Goal: Transaction & Acquisition: Subscribe to service/newsletter

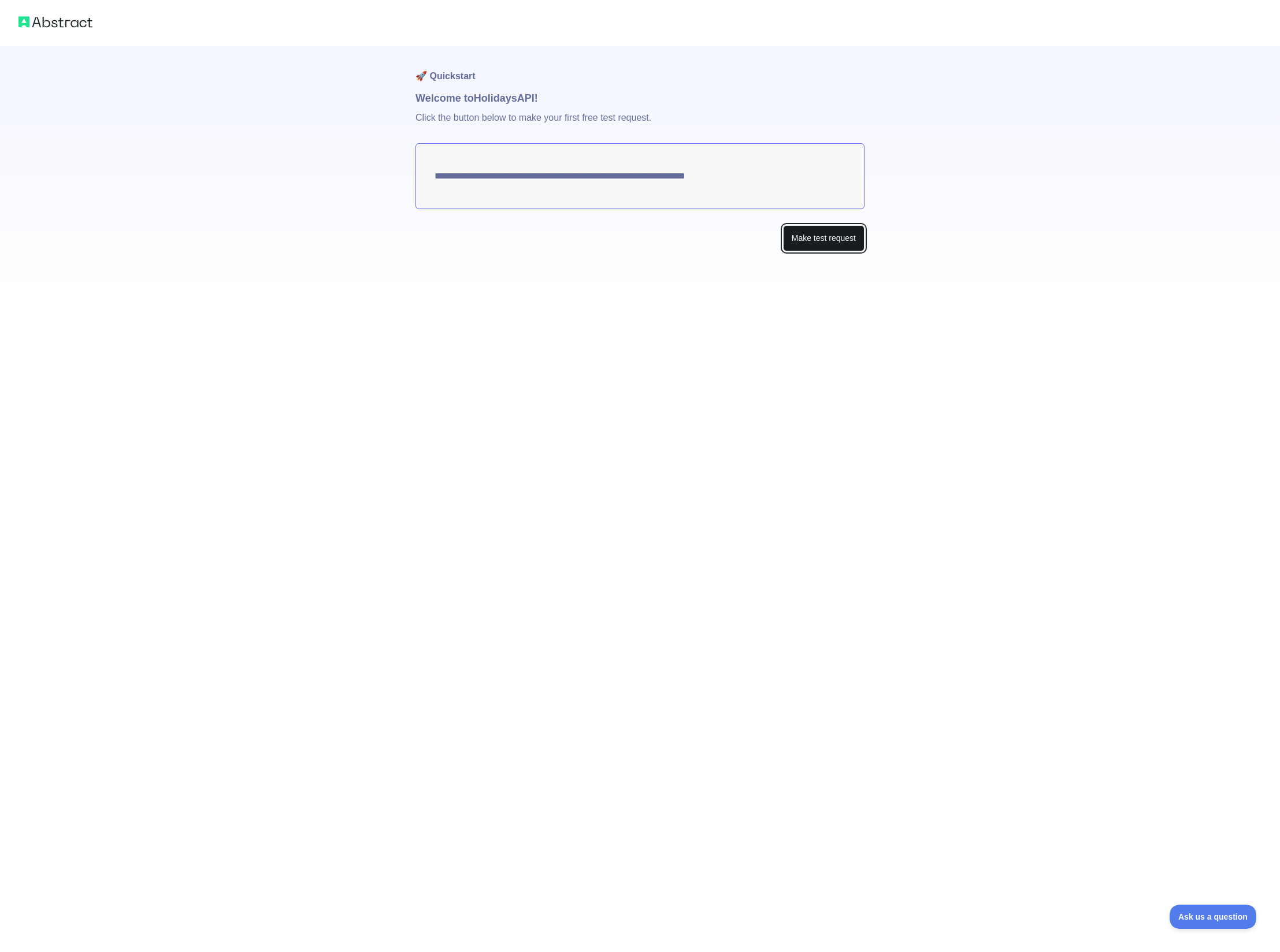
click at [827, 237] on button "Make test request" at bounding box center [823, 238] width 81 height 26
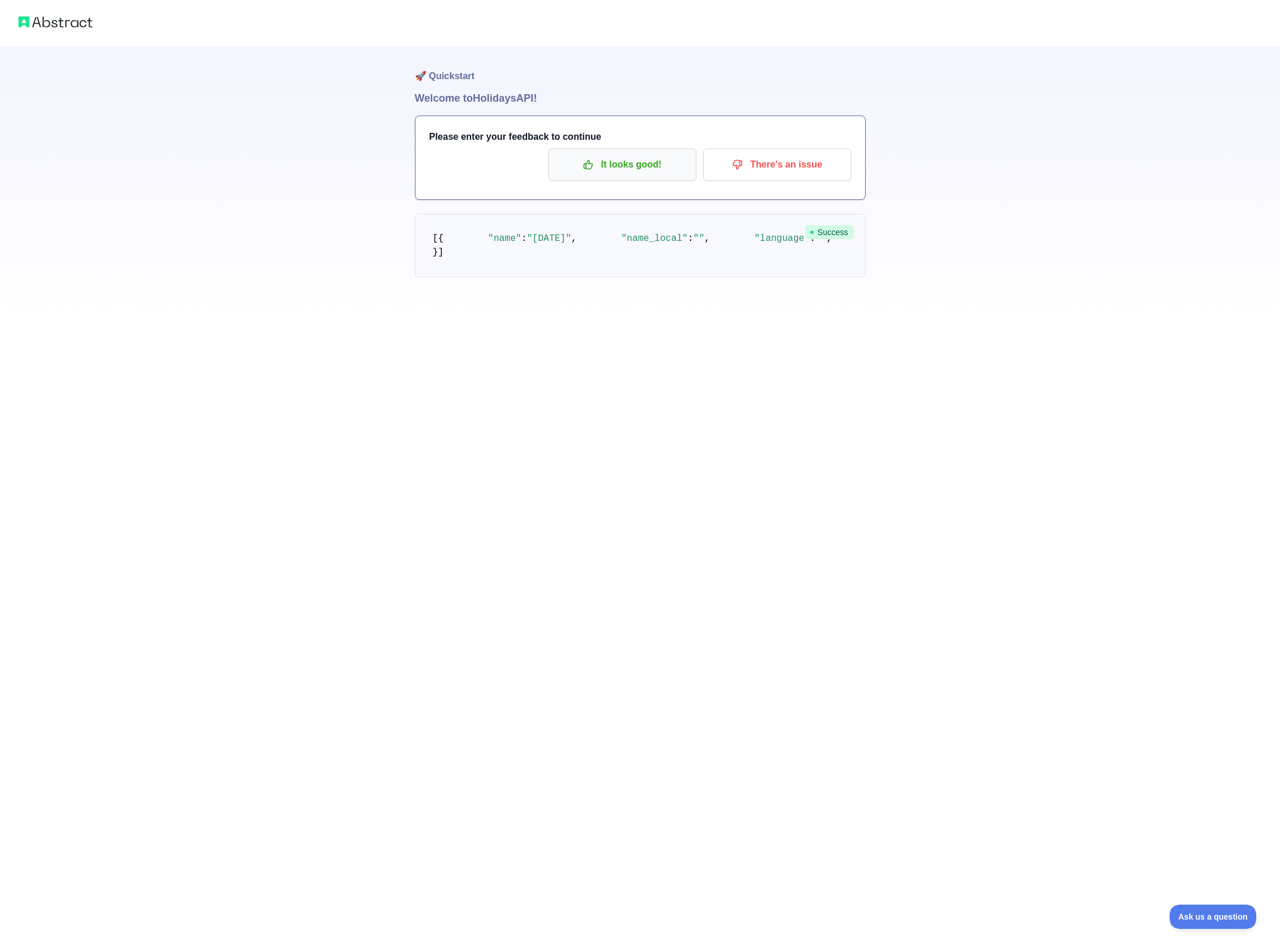
click at [660, 156] on p "It looks good!" at bounding box center [622, 164] width 131 height 20
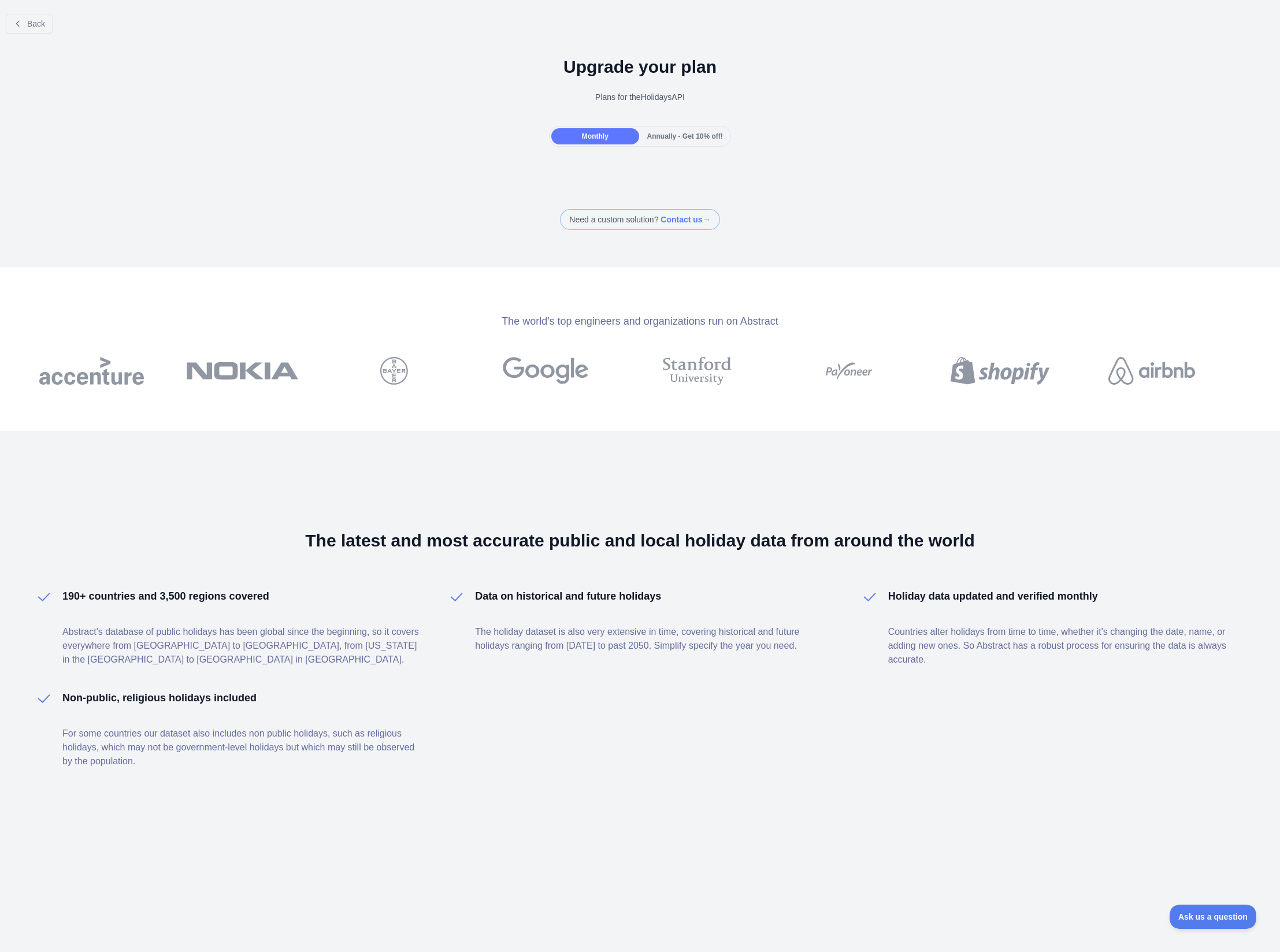
click at [896, 222] on div "Need a custom solution? Contact us →" at bounding box center [640, 219] width 1280 height 21
click at [592, 133] on span "Monthly" at bounding box center [595, 136] width 27 height 8
click at [757, 165] on div at bounding box center [640, 170] width 1280 height 23
click at [27, 22] on button "Back" at bounding box center [29, 23] width 47 height 20
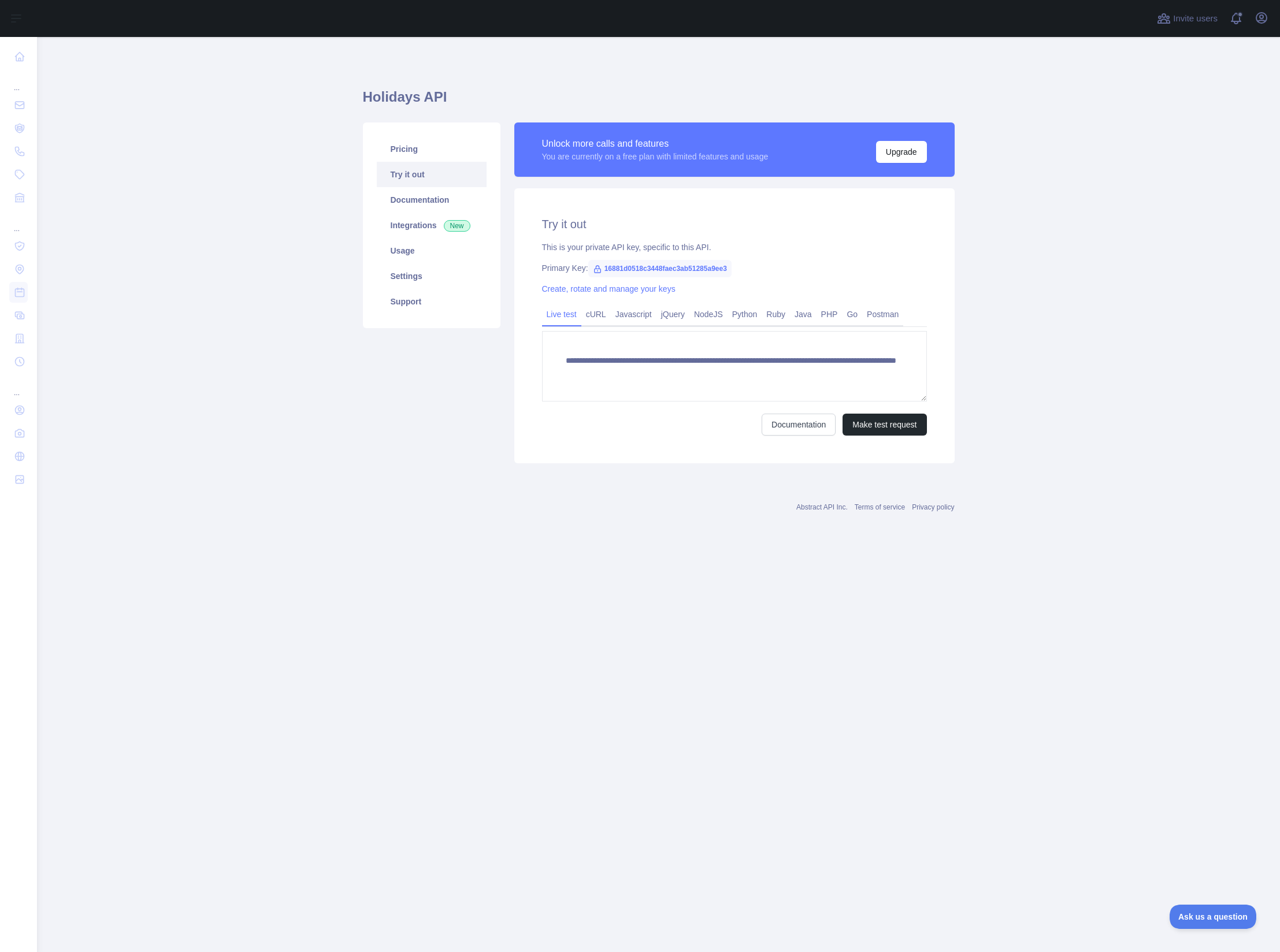
click at [628, 270] on span "16881d0518c3448faec3ab51285a9ee3" at bounding box center [660, 268] width 143 height 17
copy span "16881d0518c3448faec3ab51285a9ee3"
click at [648, 640] on main "**********" at bounding box center [658, 494] width 1243 height 915
click at [755, 312] on link "Python" at bounding box center [745, 314] width 35 height 18
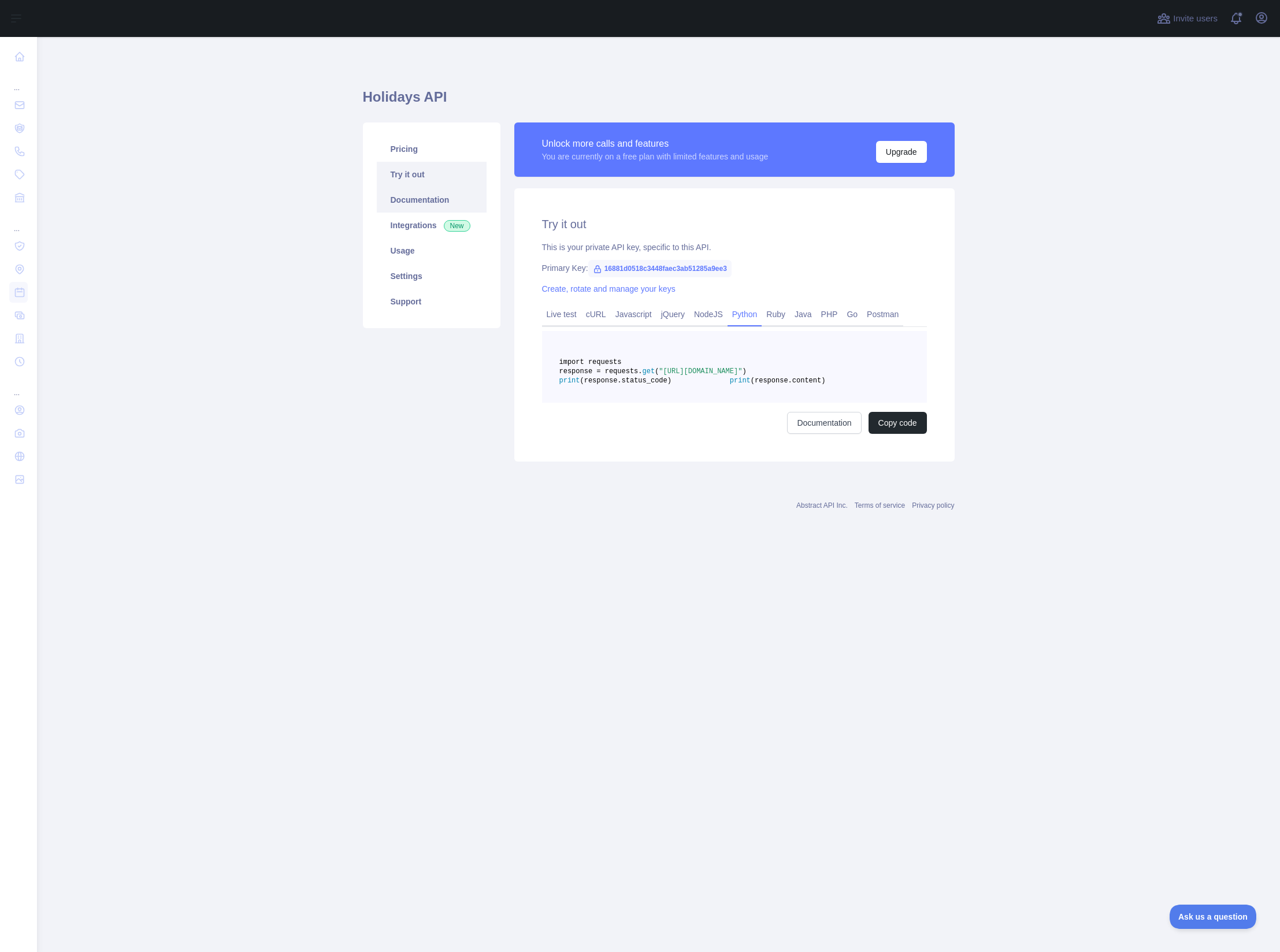
click at [415, 198] on link "Documentation" at bounding box center [431, 200] width 110 height 25
